Goal: Transaction & Acquisition: Purchase product/service

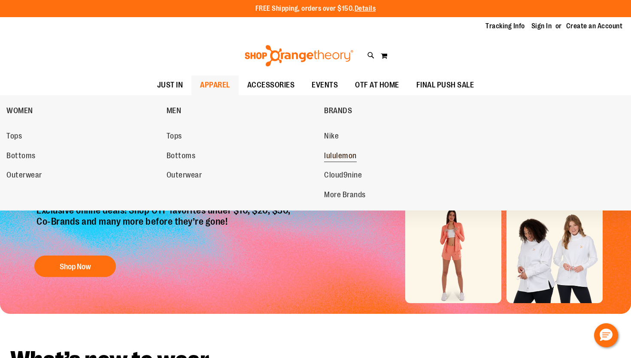
click at [346, 155] on span "lululemon" at bounding box center [340, 156] width 33 height 11
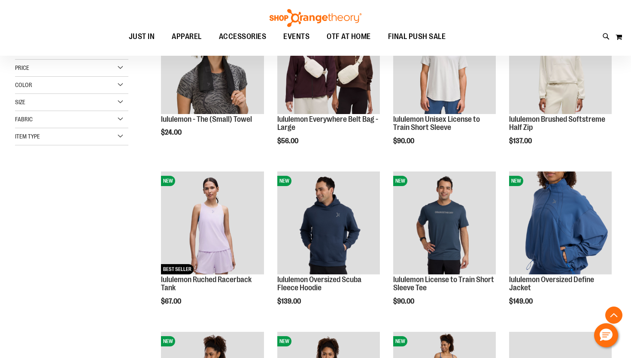
scroll to position [176, 0]
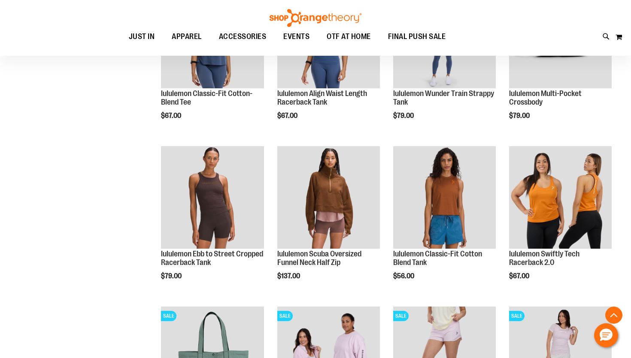
scroll to position [512, 0]
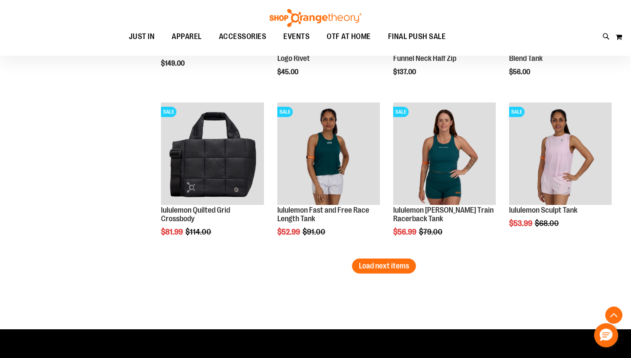
scroll to position [1355, 0]
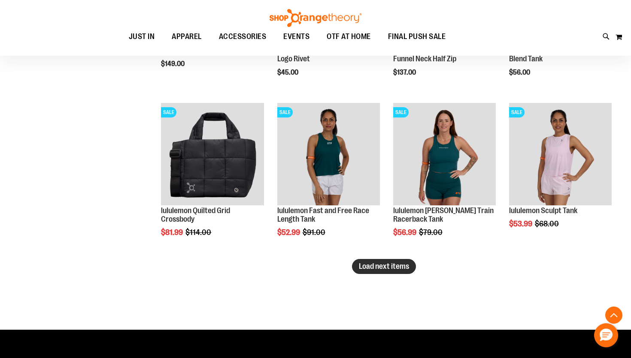
click at [370, 271] on button "Load next items" at bounding box center [384, 266] width 64 height 15
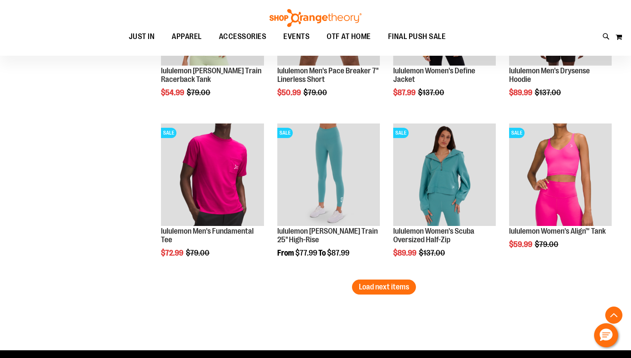
scroll to position [1817, 0]
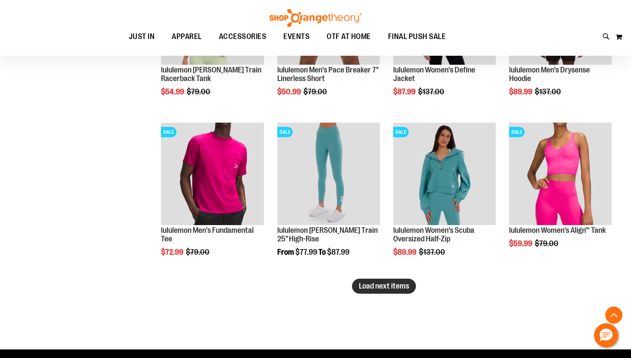
click at [373, 288] on span "Load next items" at bounding box center [384, 286] width 50 height 9
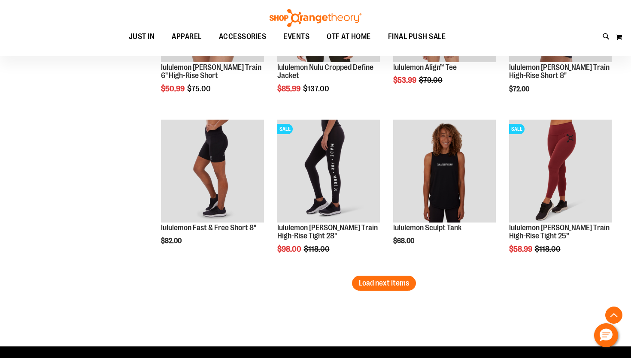
scroll to position [2305, 0]
